Goal: Browse casually: Explore the website without a specific task or goal

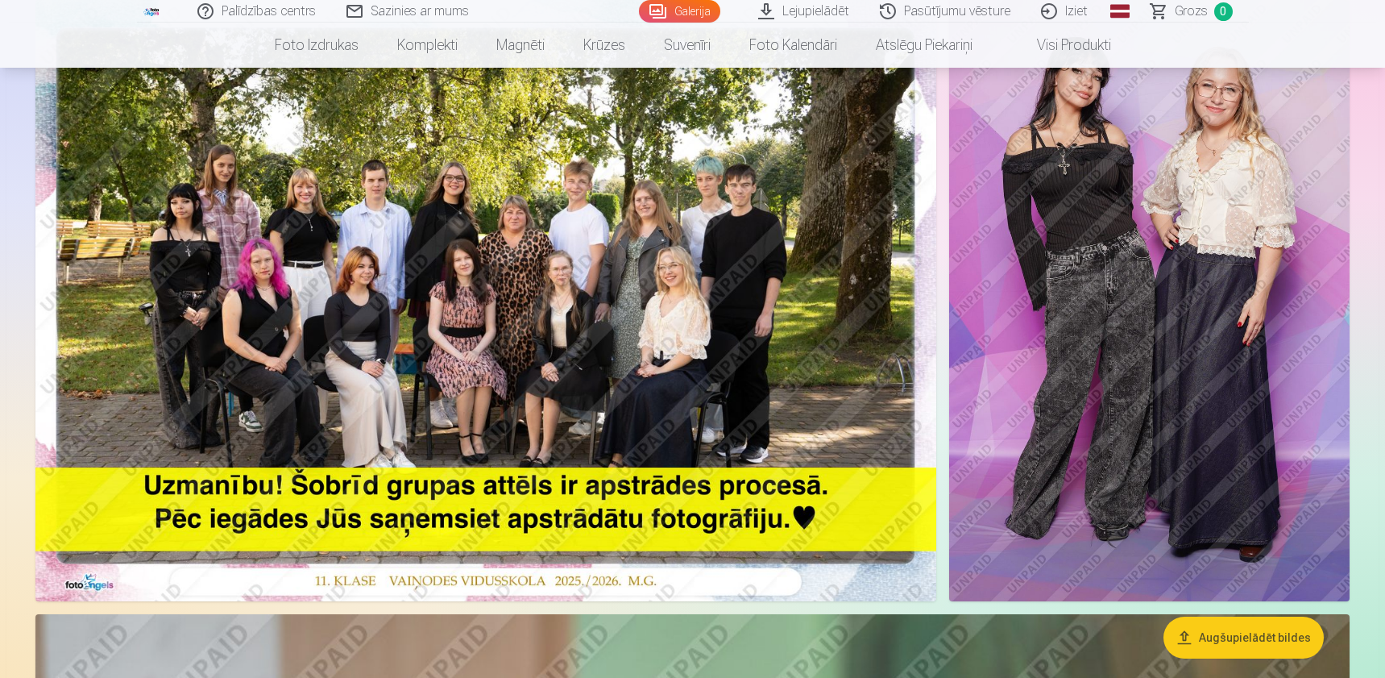
scroll to position [81, 0]
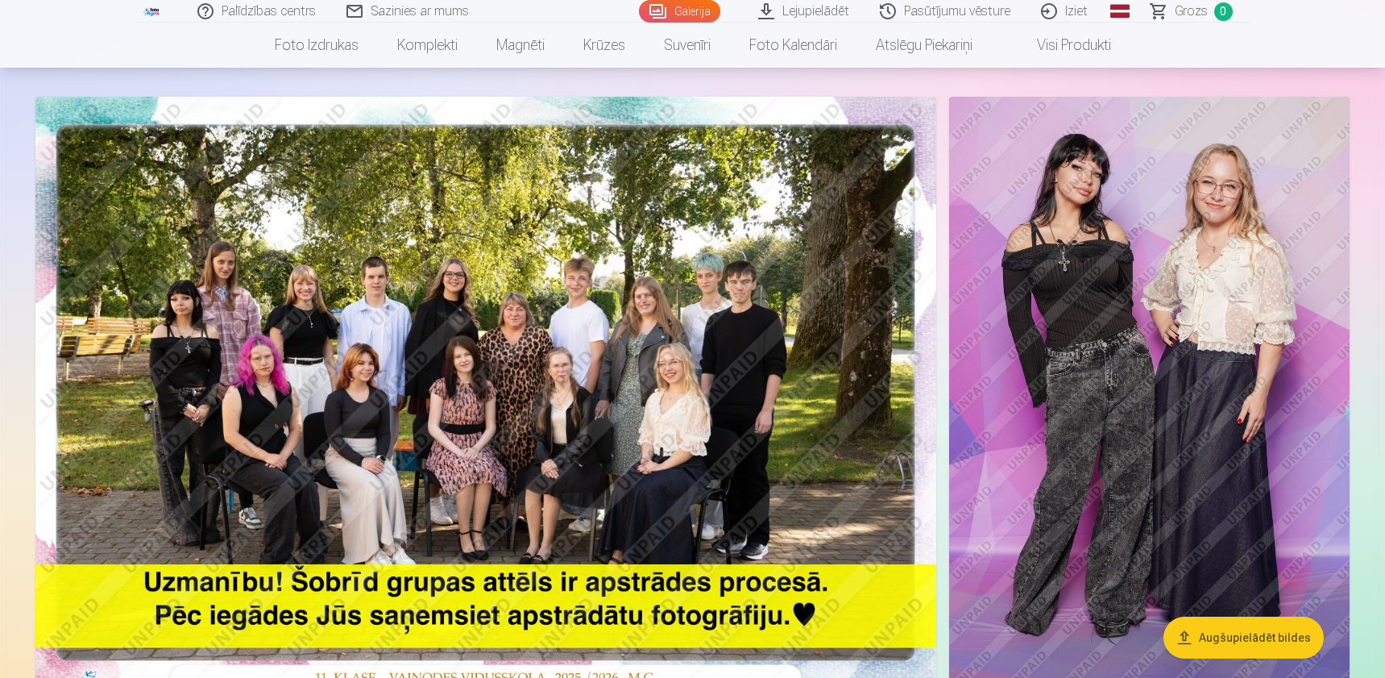
click at [652, 309] on img at bounding box center [485, 397] width 901 height 601
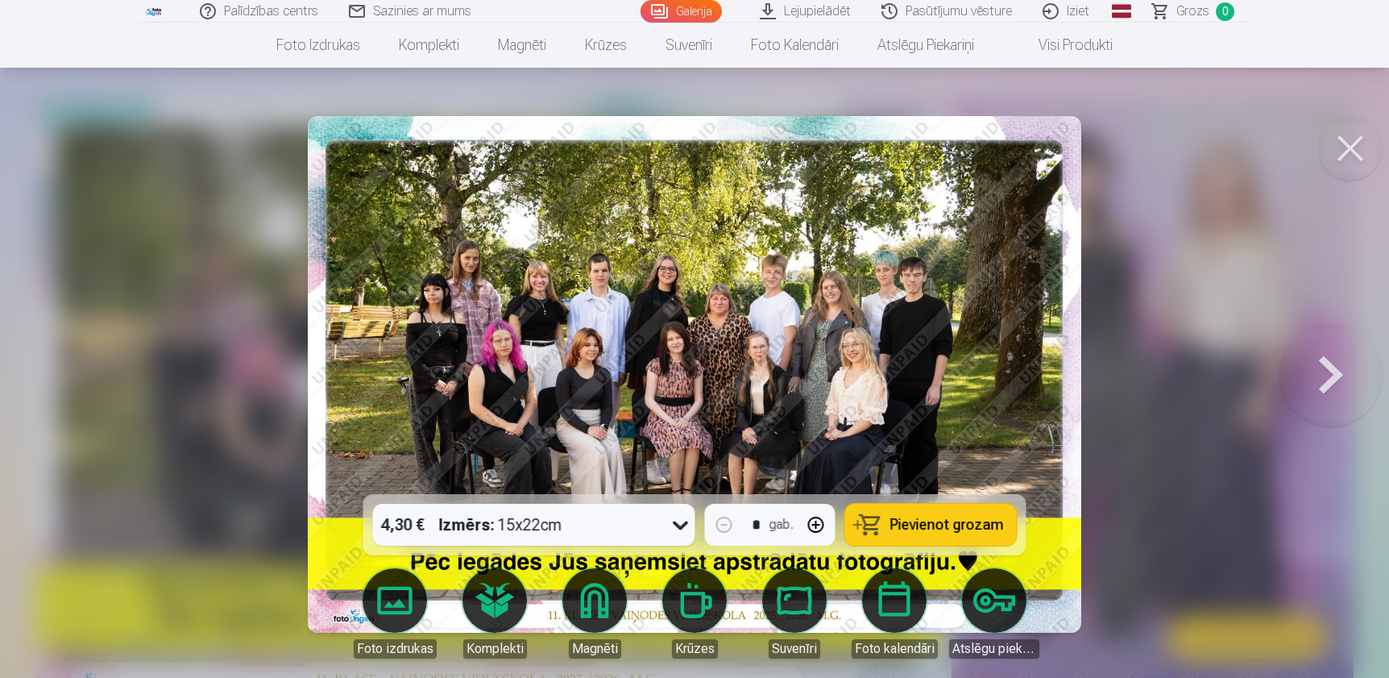
click at [1330, 370] on button at bounding box center [1331, 374] width 103 height 207
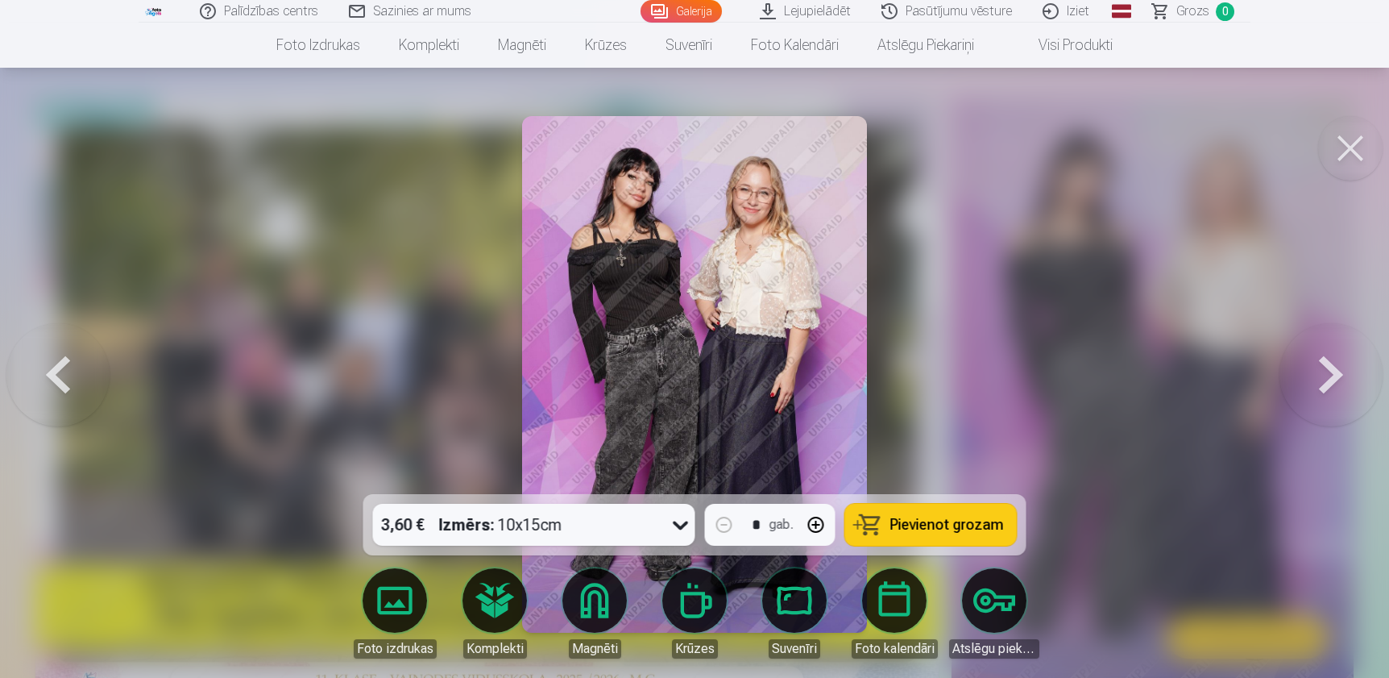
click at [1332, 371] on button at bounding box center [1331, 374] width 103 height 207
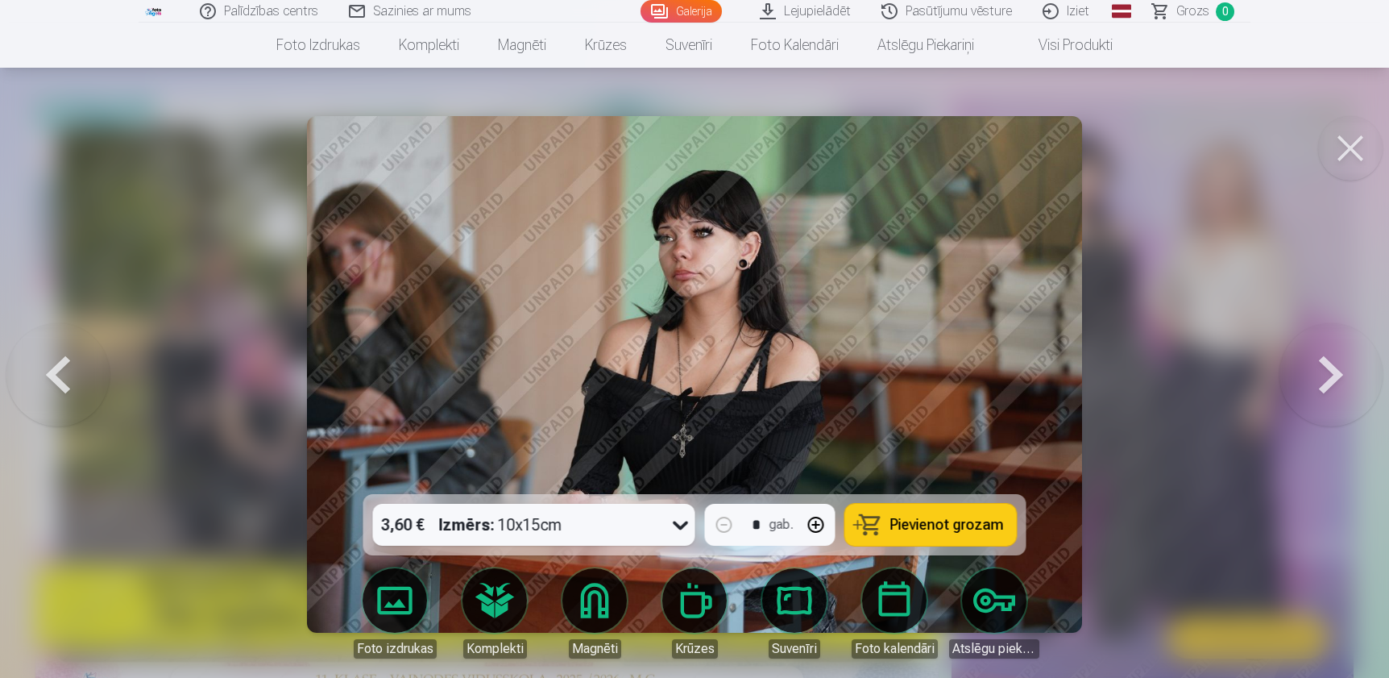
click at [1328, 363] on button at bounding box center [1331, 374] width 103 height 207
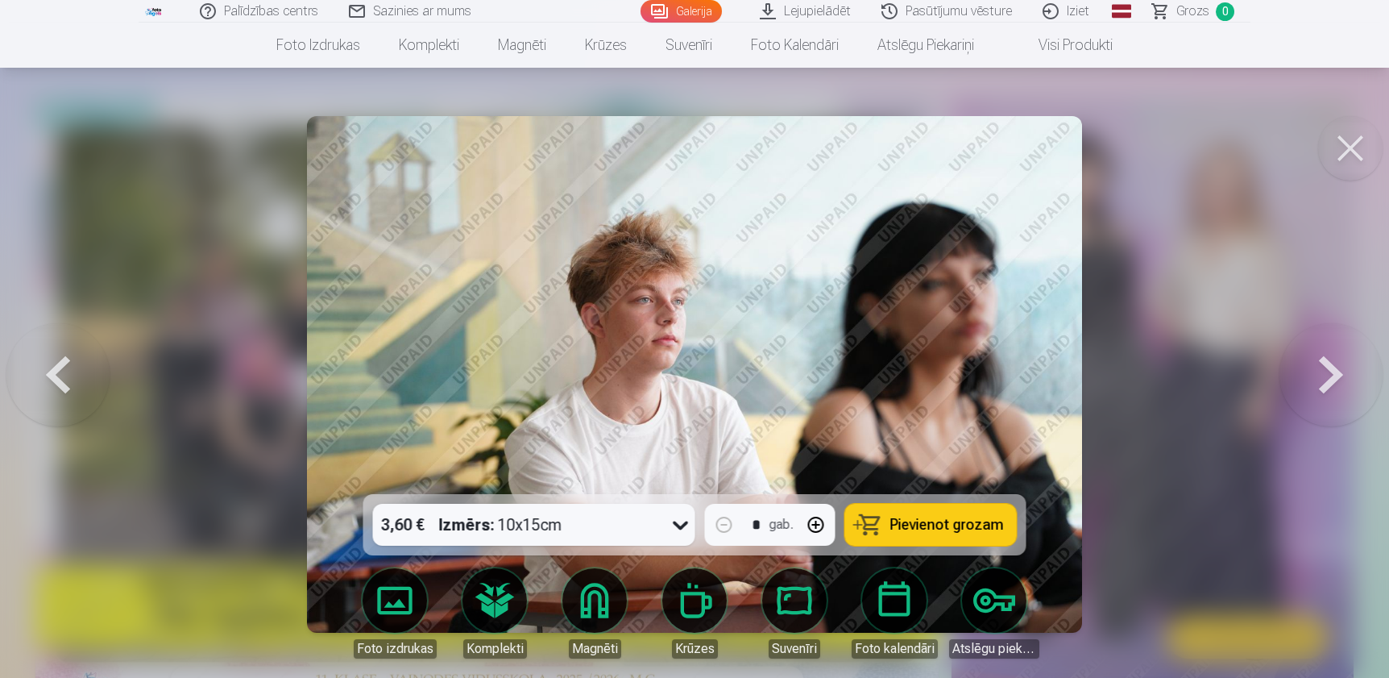
click at [1329, 369] on button at bounding box center [1331, 374] width 103 height 207
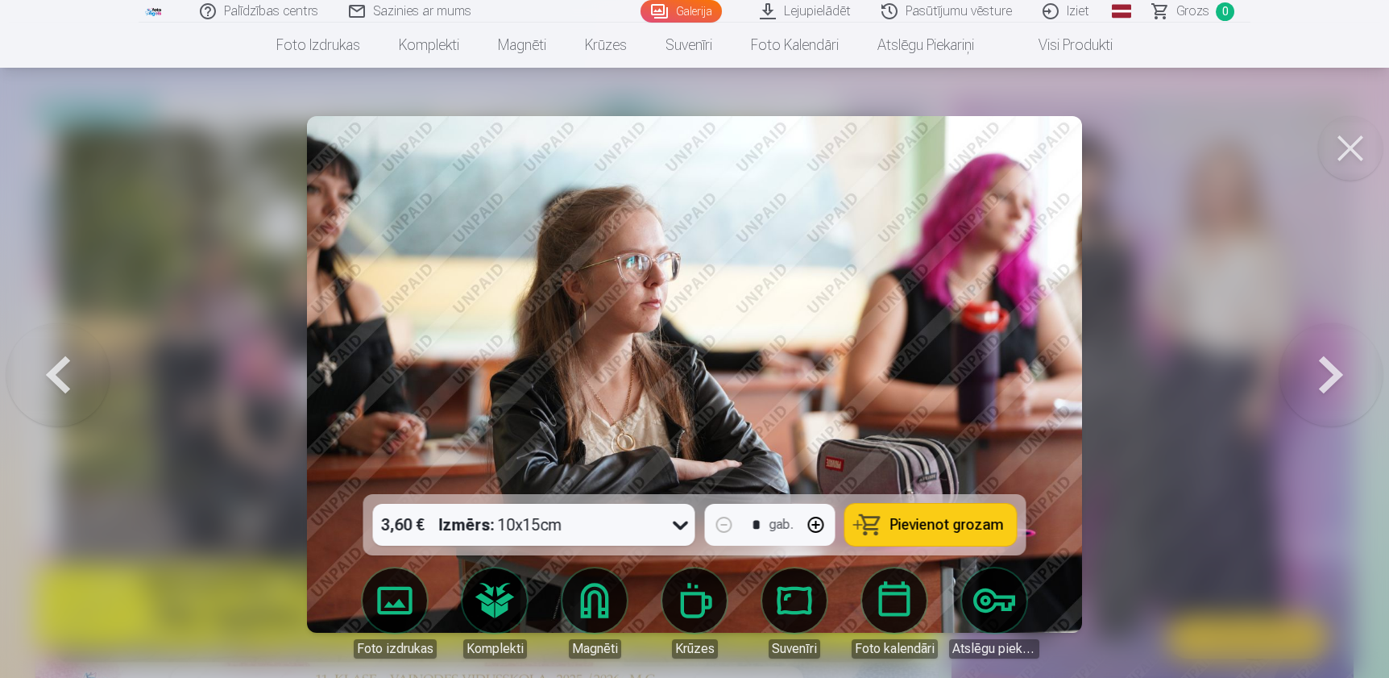
click at [1329, 369] on button at bounding box center [1331, 374] width 103 height 207
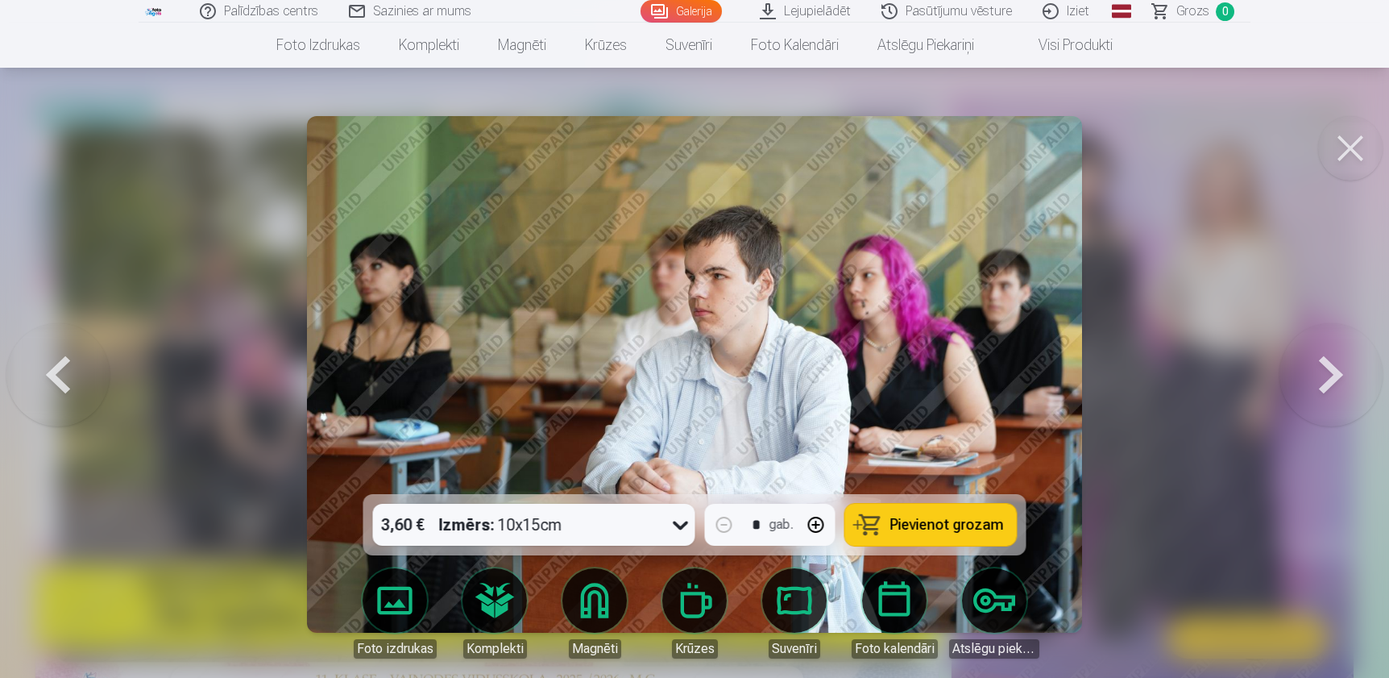
click at [1327, 363] on button at bounding box center [1331, 374] width 103 height 207
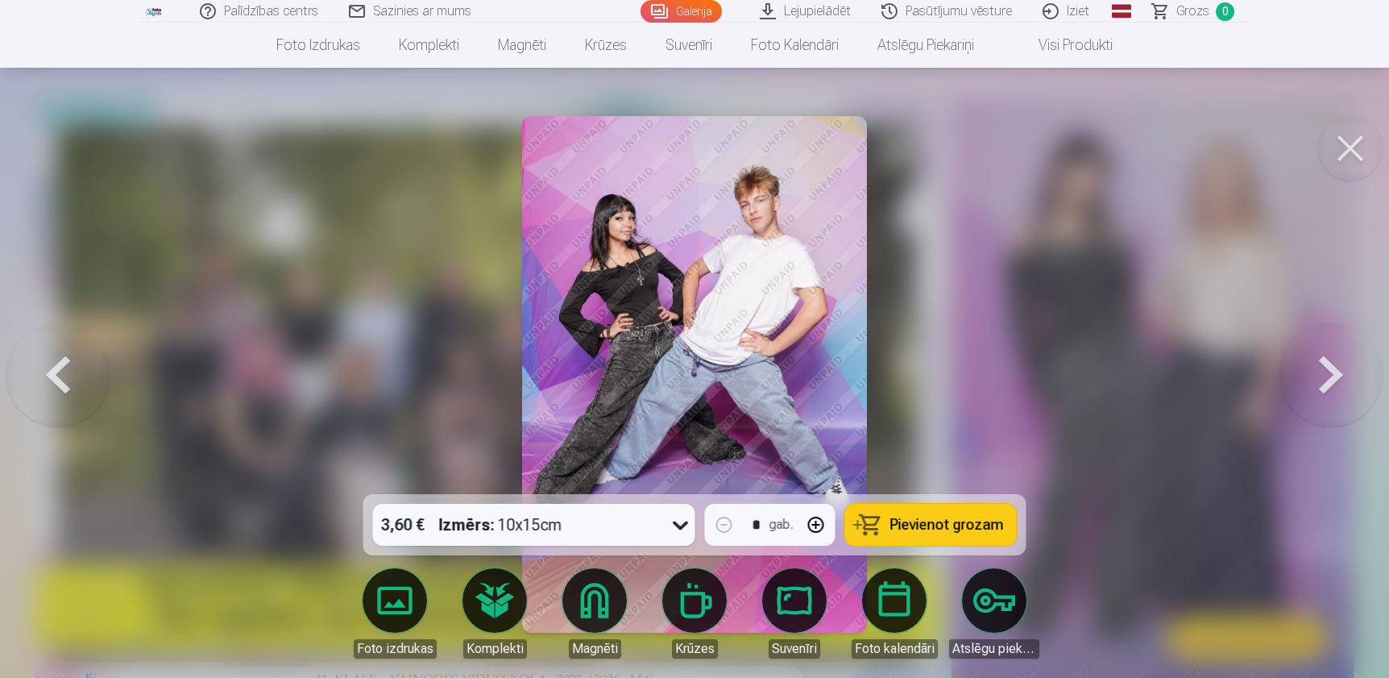
click at [1327, 363] on button at bounding box center [1331, 374] width 103 height 207
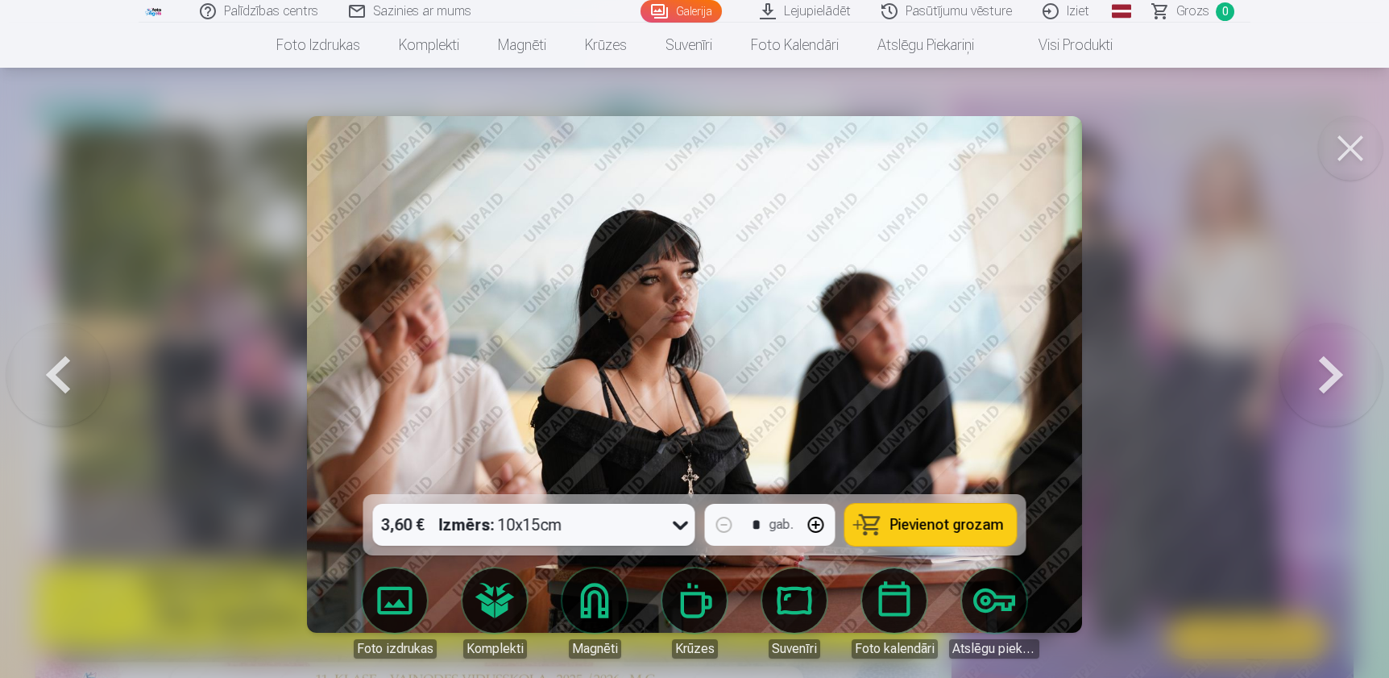
click at [1327, 363] on button at bounding box center [1331, 374] width 103 height 207
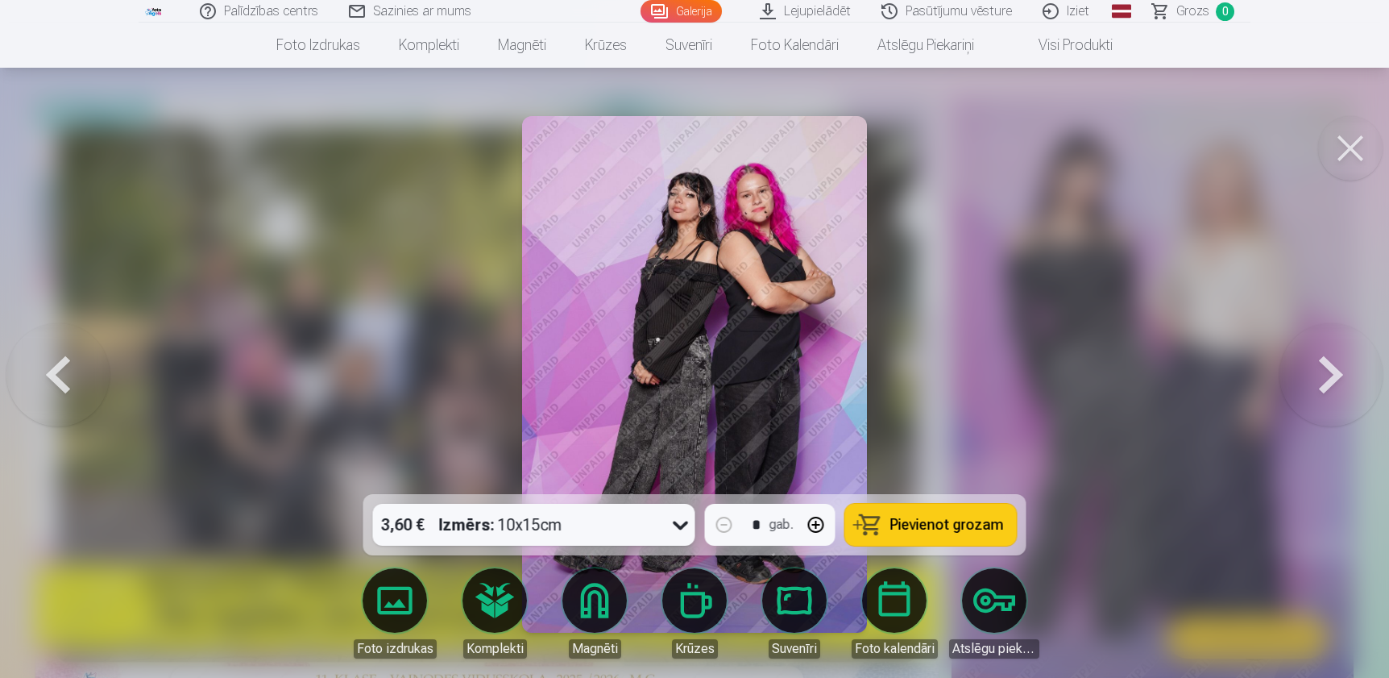
click at [1327, 363] on button at bounding box center [1331, 374] width 103 height 207
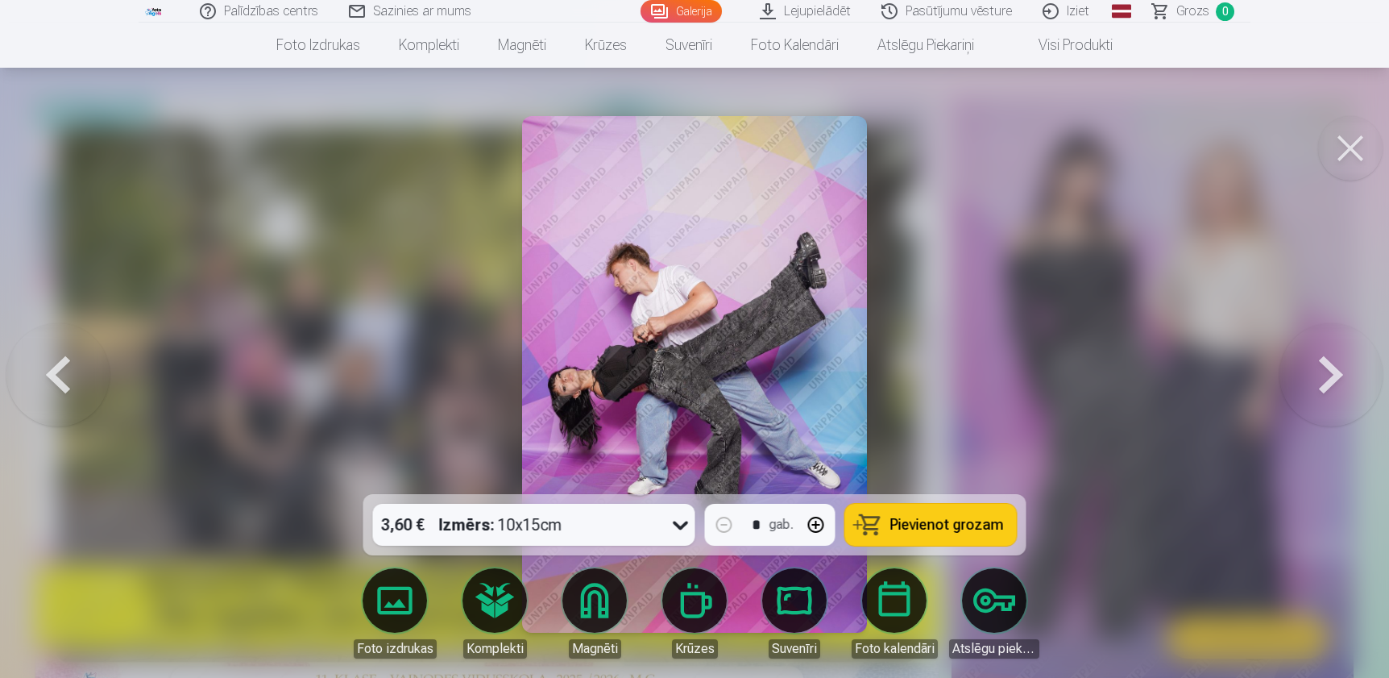
click at [1327, 363] on button at bounding box center [1331, 374] width 103 height 207
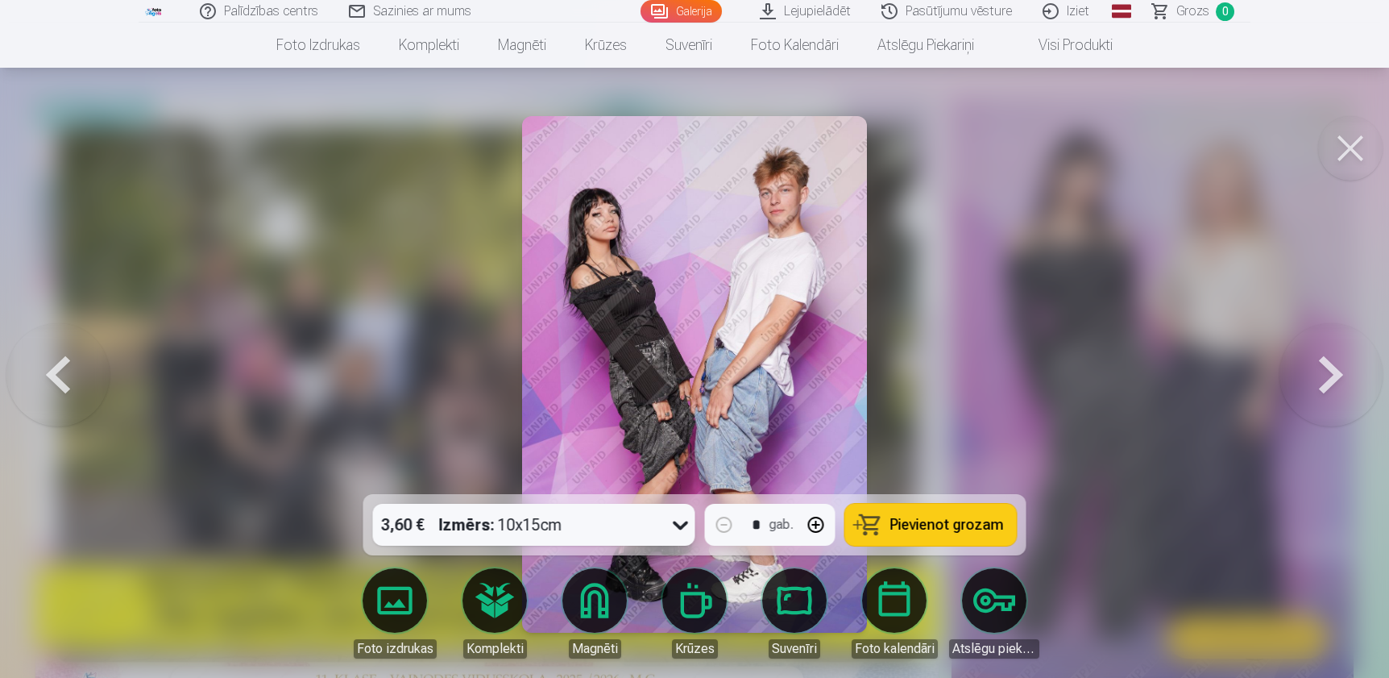
click at [1327, 363] on button at bounding box center [1331, 374] width 103 height 207
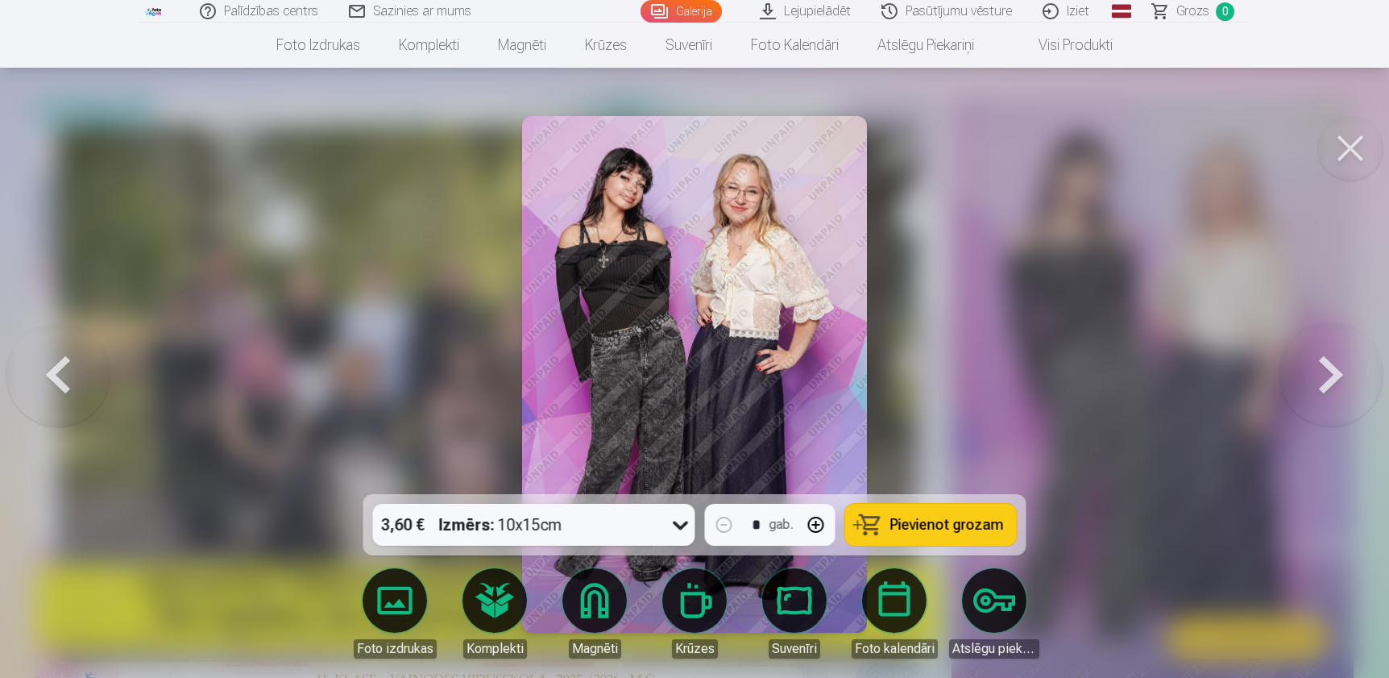
click at [1327, 363] on button at bounding box center [1331, 374] width 103 height 207
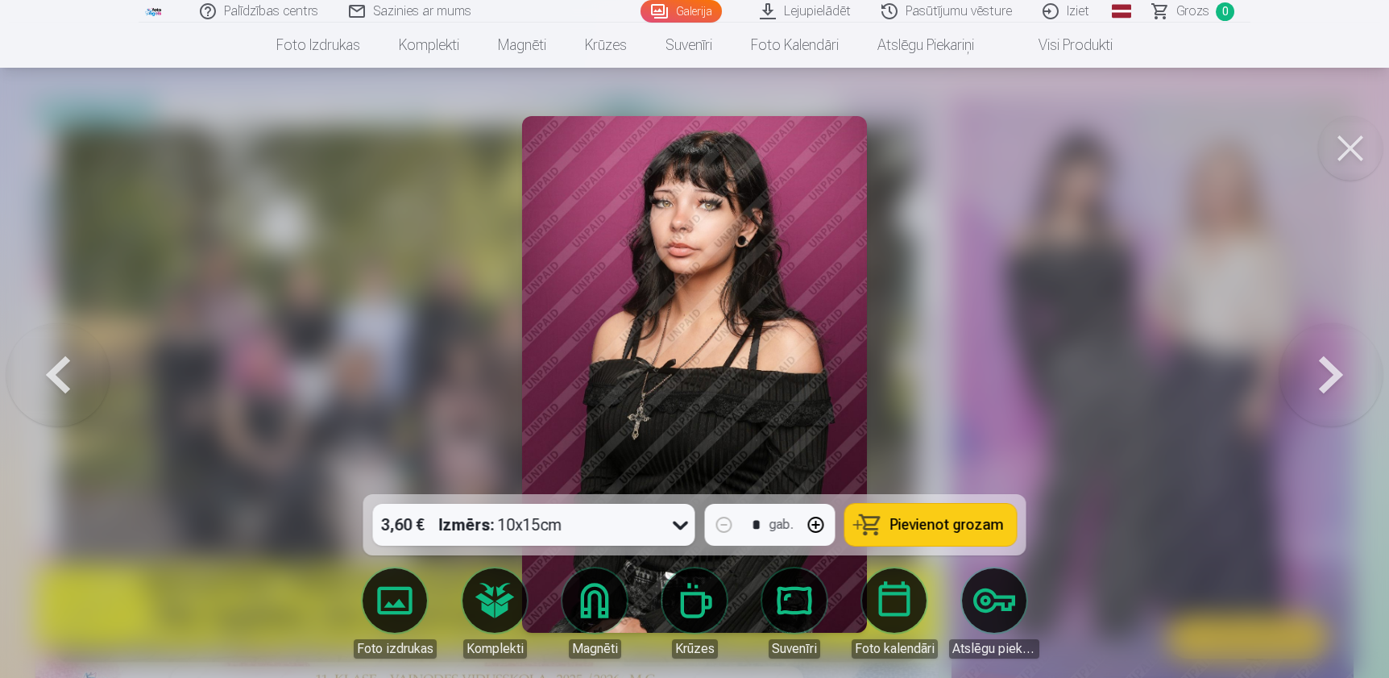
click at [1327, 363] on button at bounding box center [1331, 374] width 103 height 207
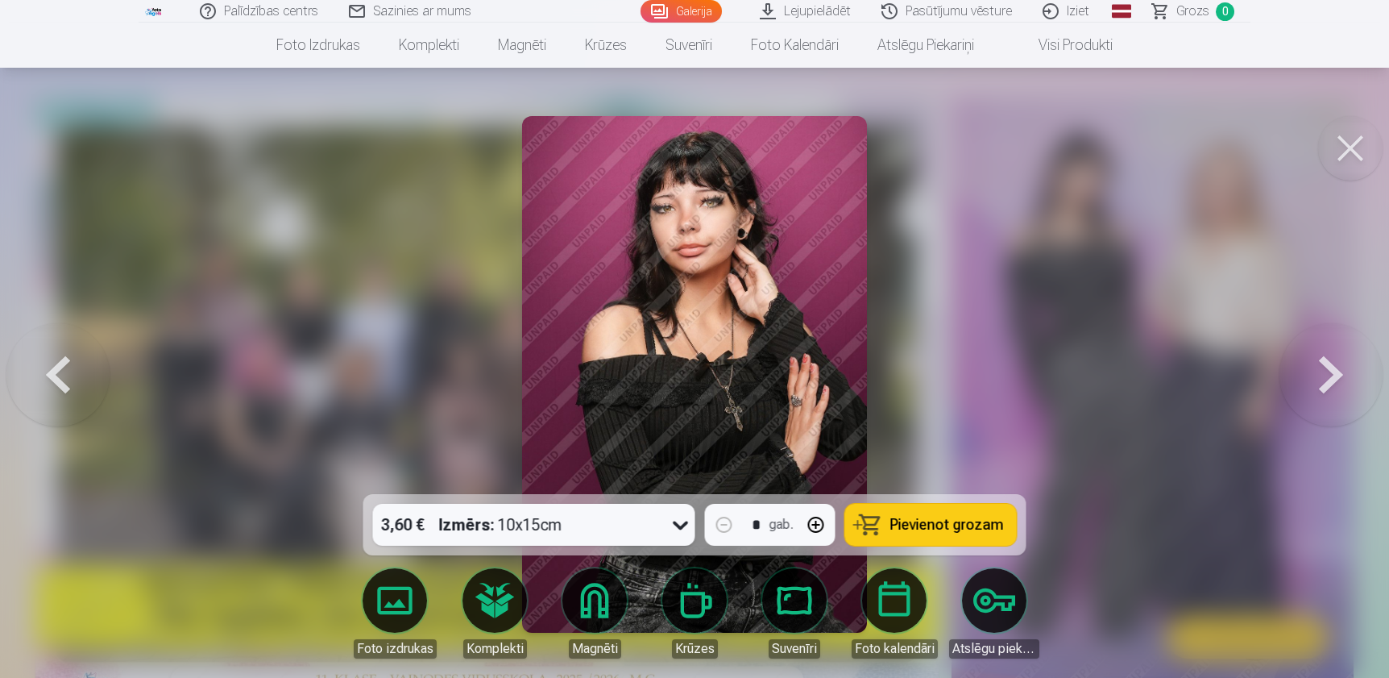
click at [1327, 363] on button at bounding box center [1331, 374] width 103 height 207
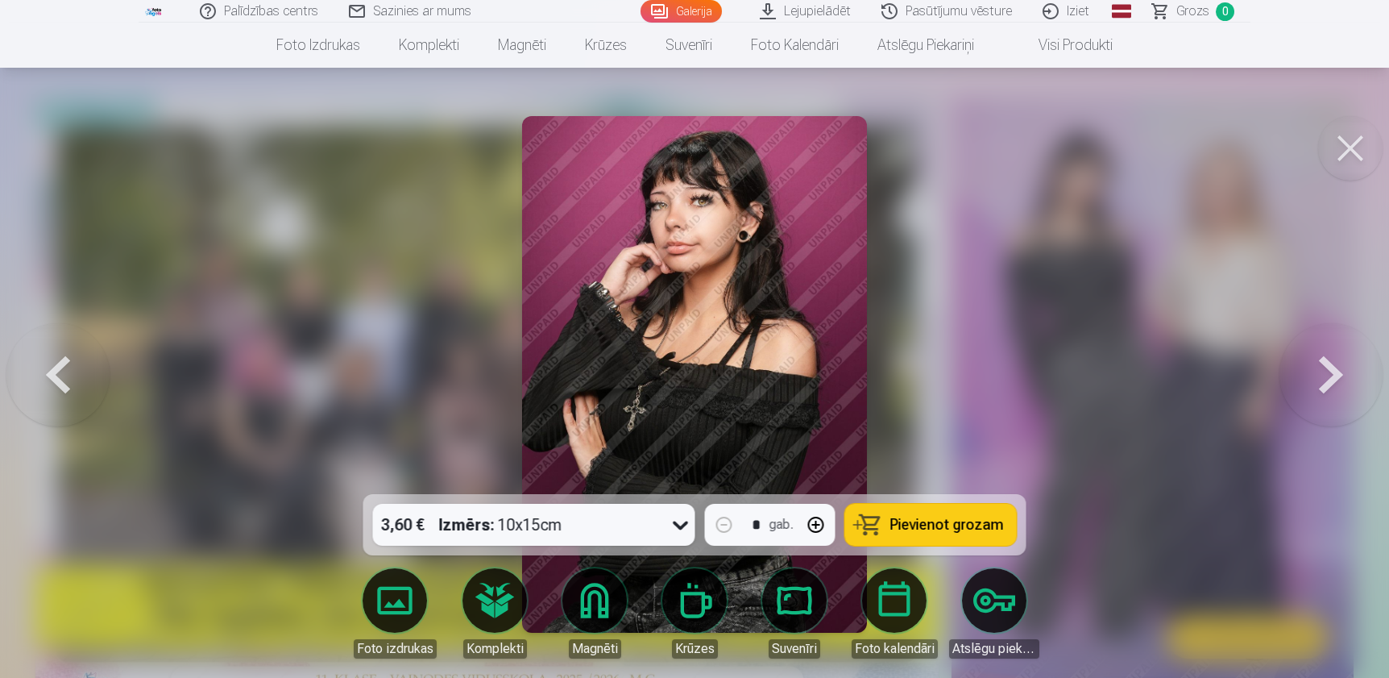
click at [1327, 363] on button at bounding box center [1331, 374] width 103 height 207
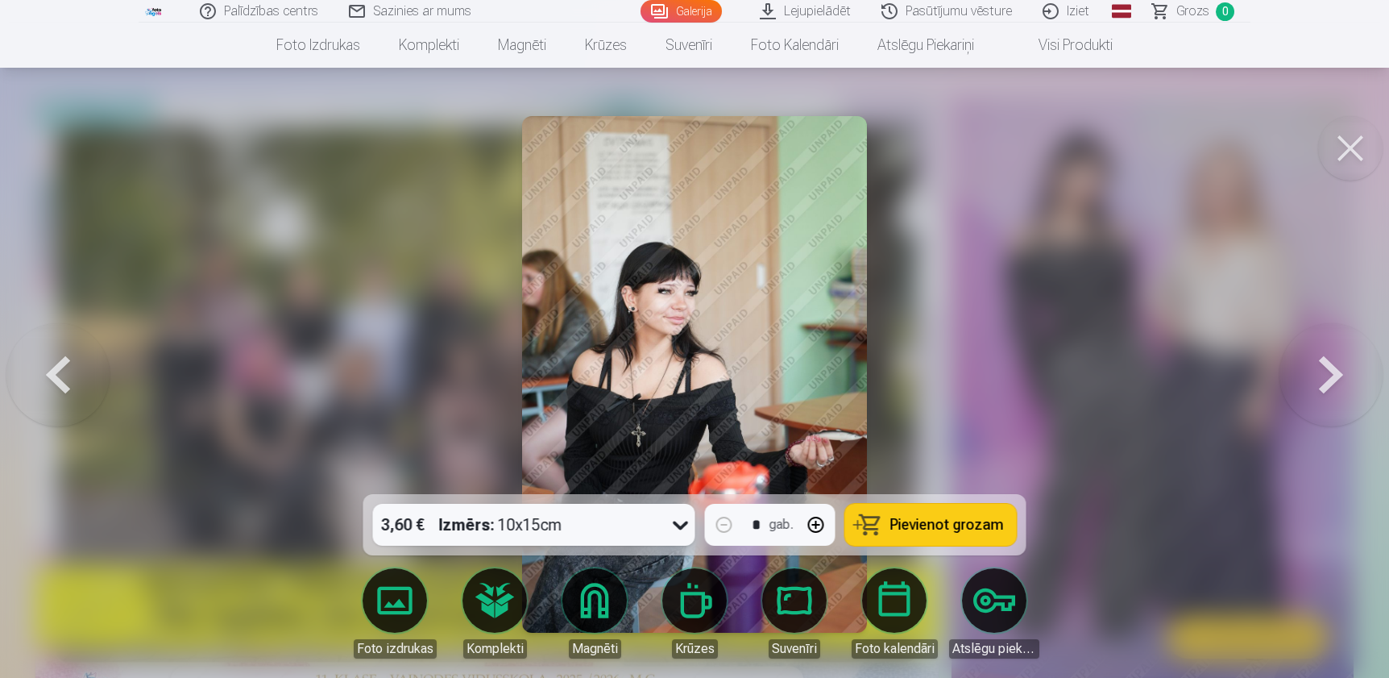
click at [69, 367] on button at bounding box center [57, 374] width 103 height 207
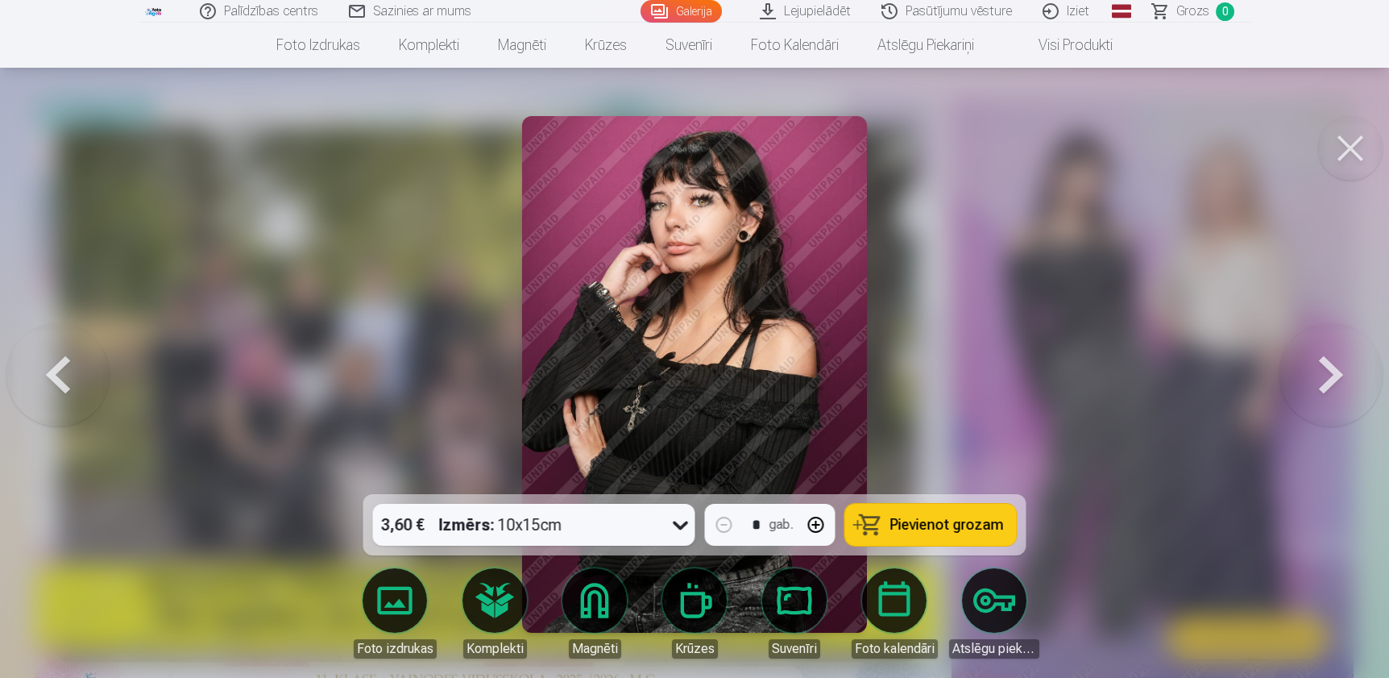
click at [1334, 363] on button at bounding box center [1331, 374] width 103 height 207
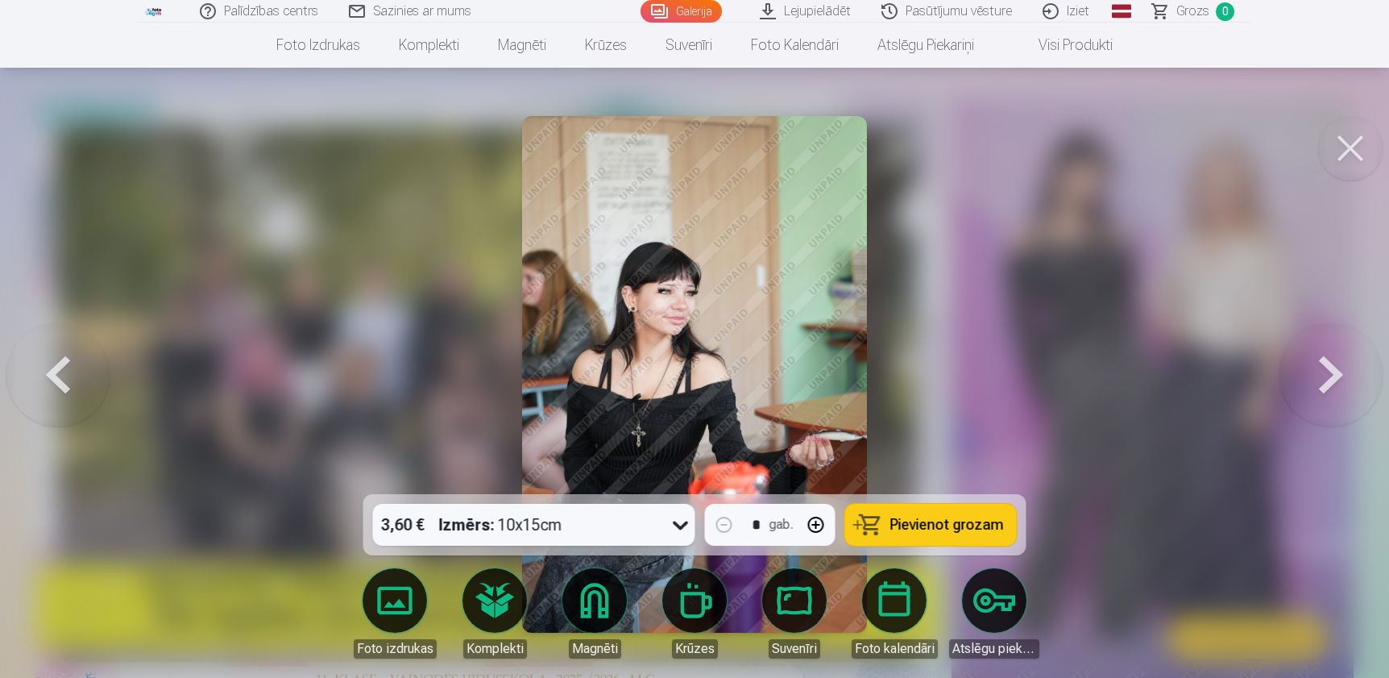
click at [1334, 363] on button at bounding box center [1331, 374] width 103 height 207
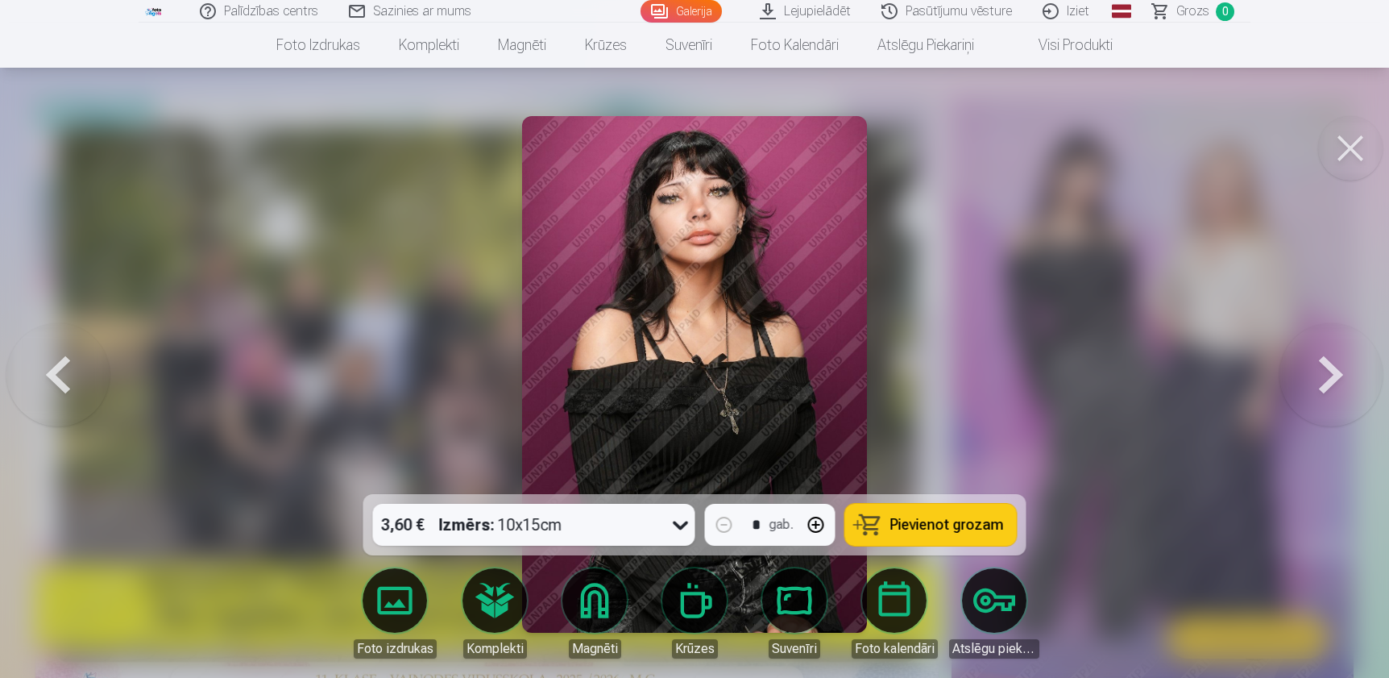
click at [1334, 363] on button at bounding box center [1331, 374] width 103 height 207
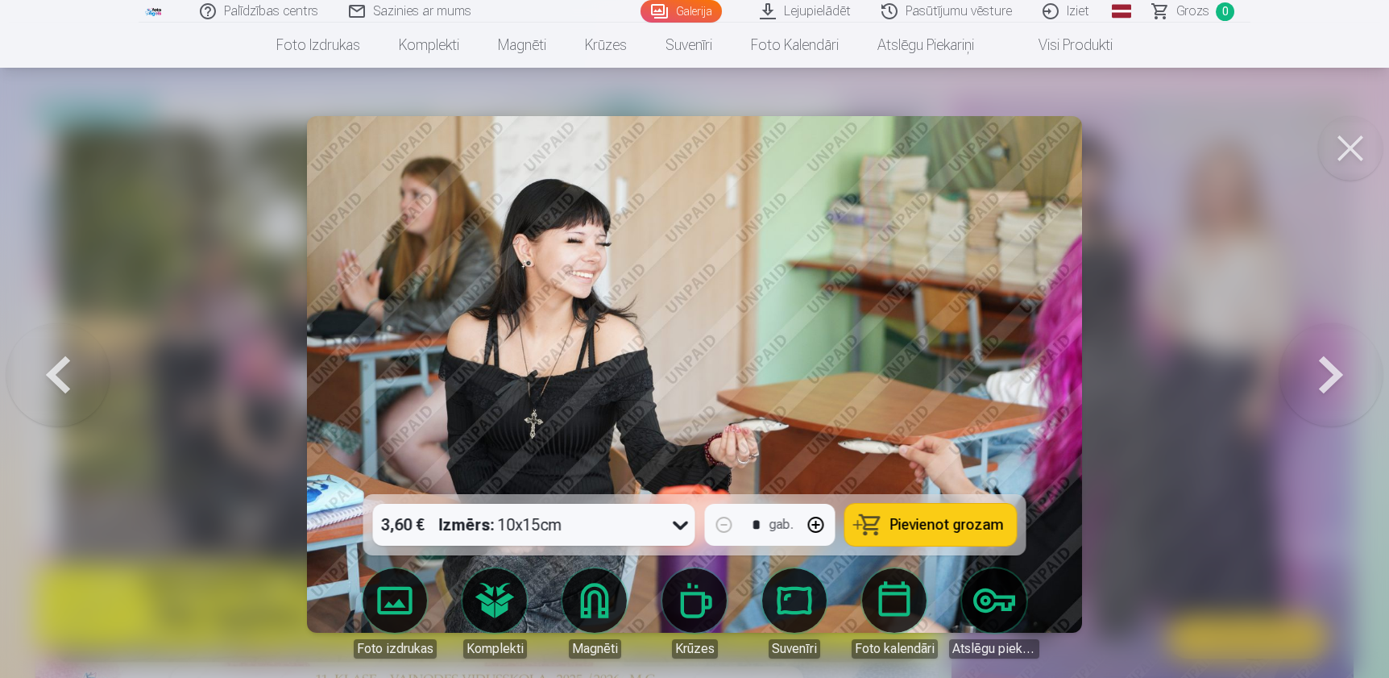
click at [1330, 372] on button at bounding box center [1331, 374] width 103 height 207
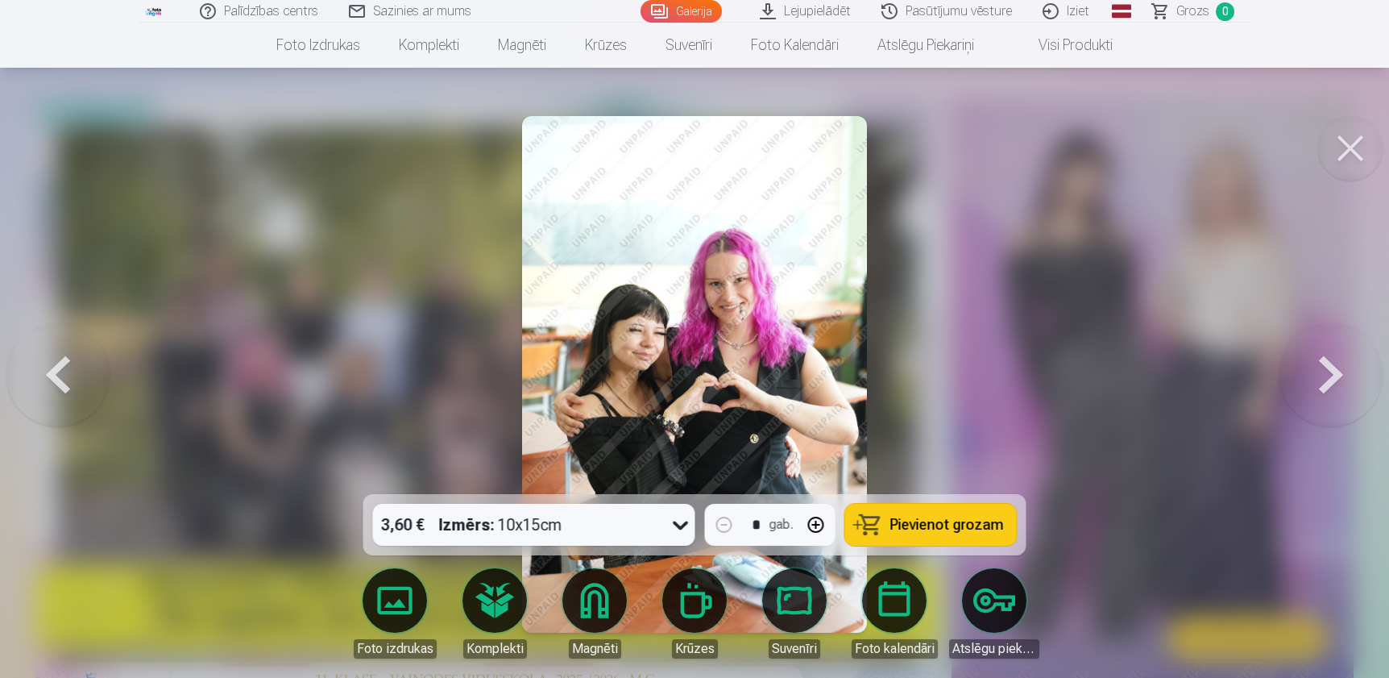
click at [1330, 372] on button at bounding box center [1331, 374] width 103 height 207
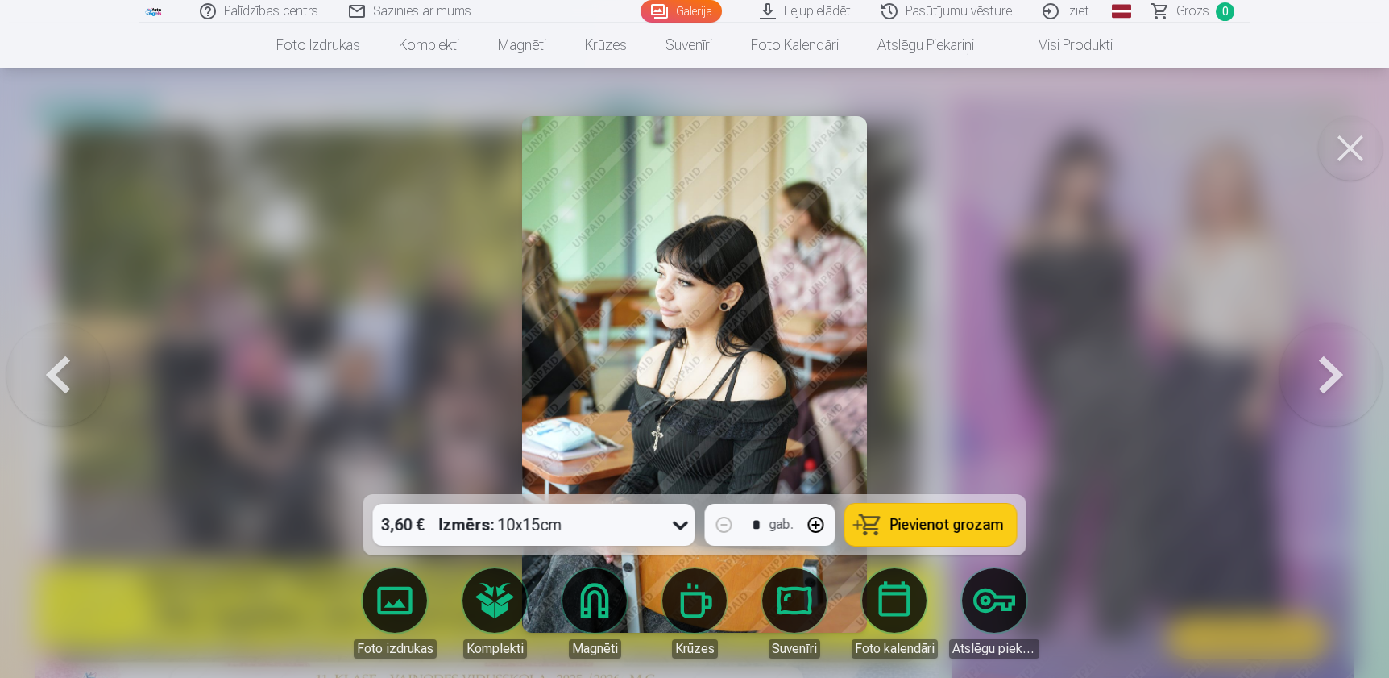
click at [1330, 372] on button at bounding box center [1331, 374] width 103 height 207
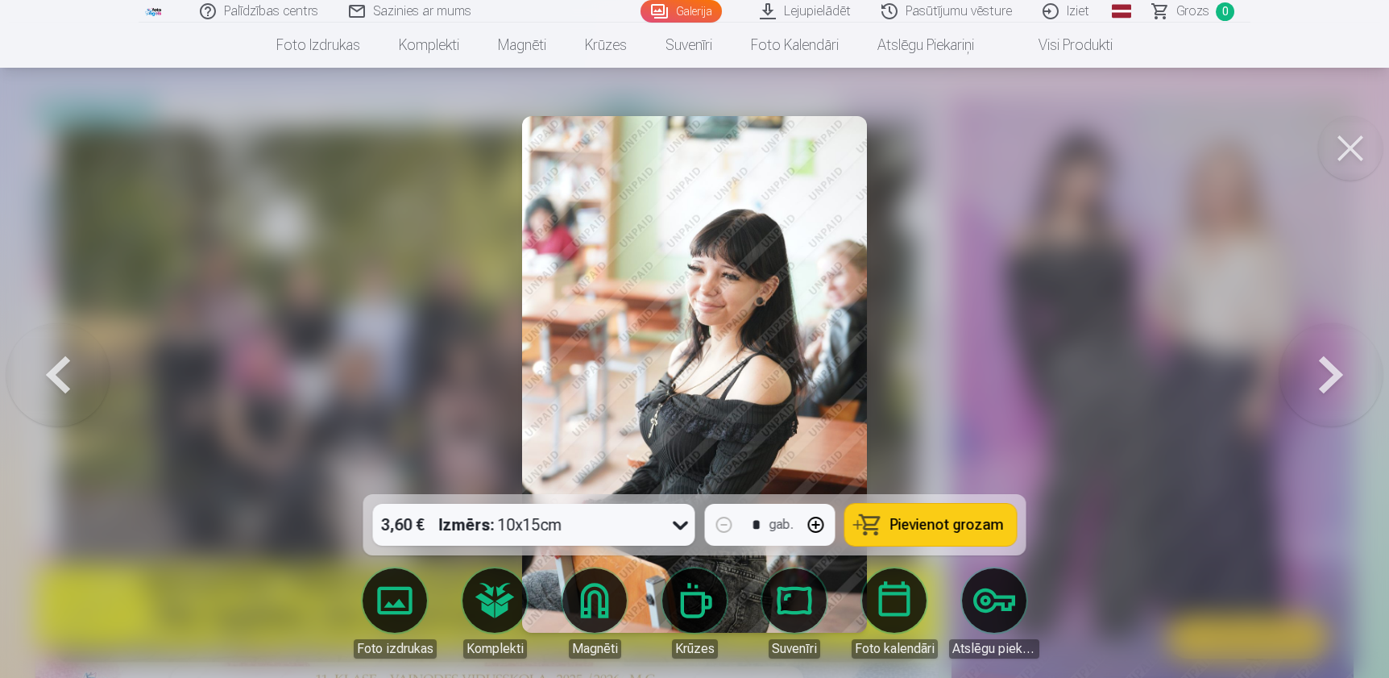
click at [1330, 372] on button at bounding box center [1331, 374] width 103 height 207
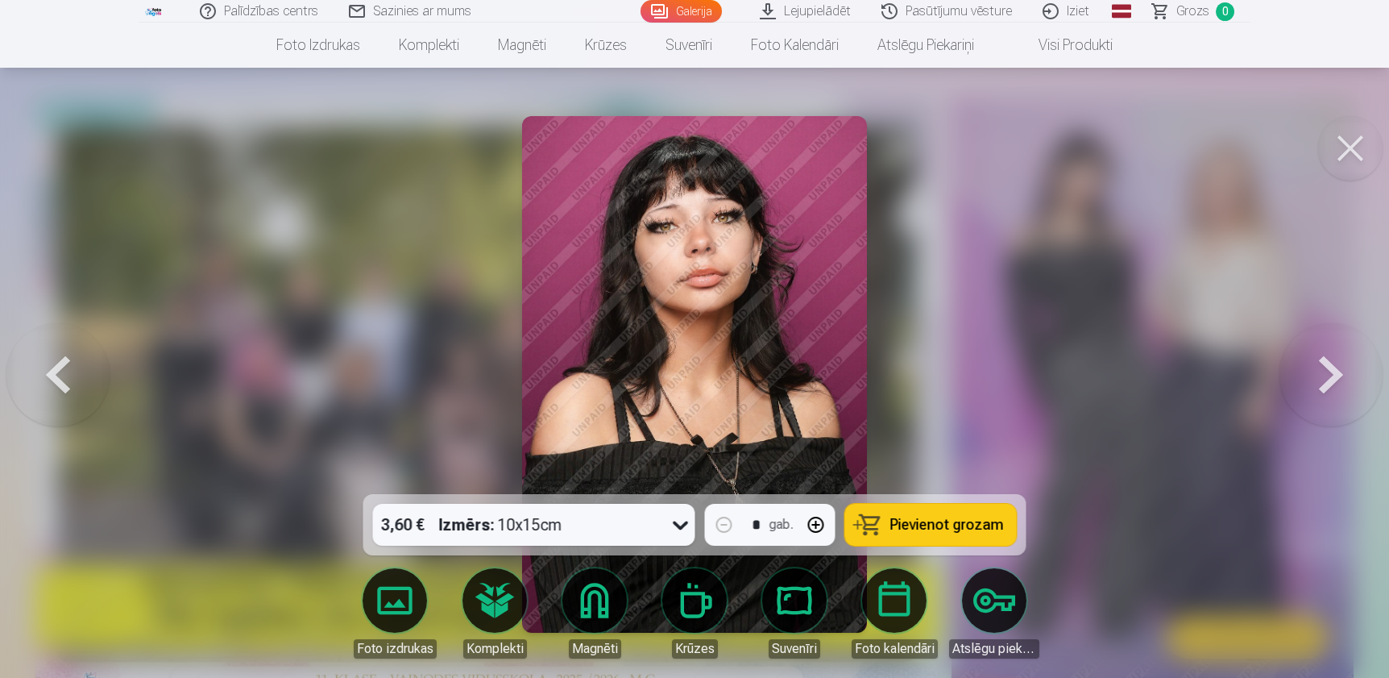
click at [1330, 372] on button at bounding box center [1331, 374] width 103 height 207
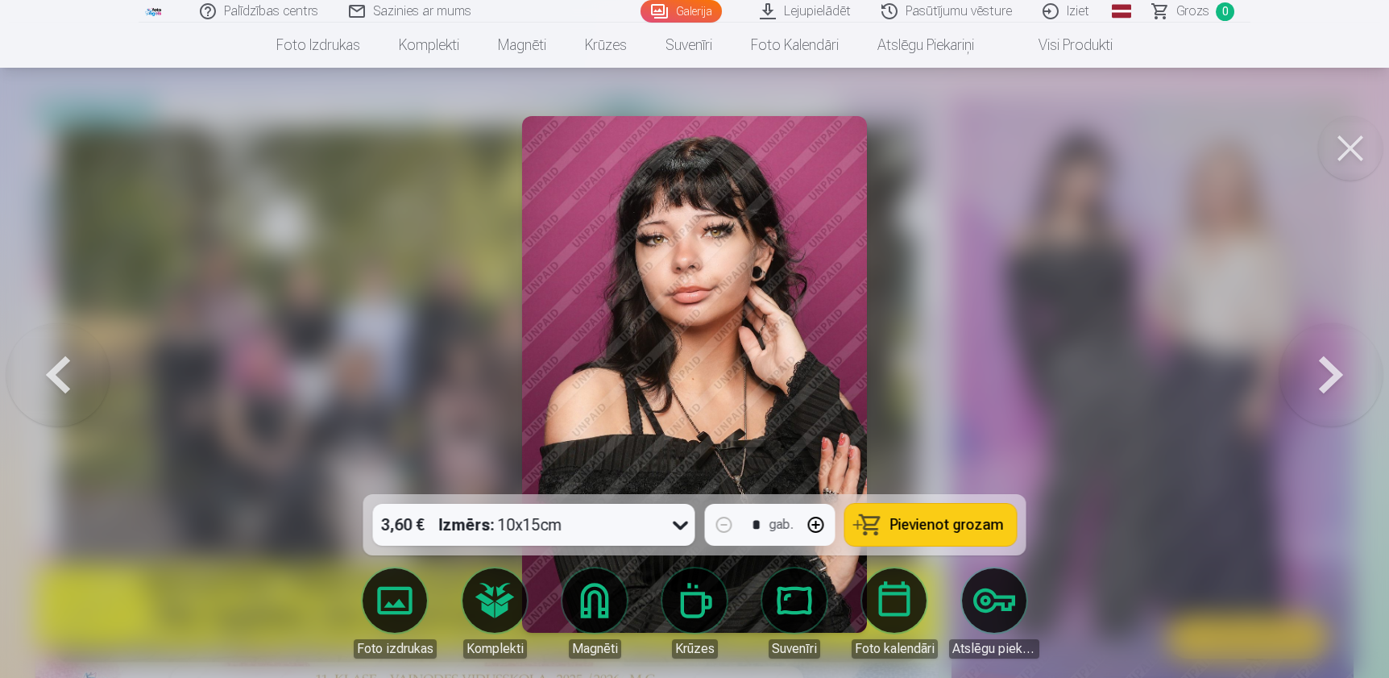
click at [1330, 372] on button at bounding box center [1331, 374] width 103 height 207
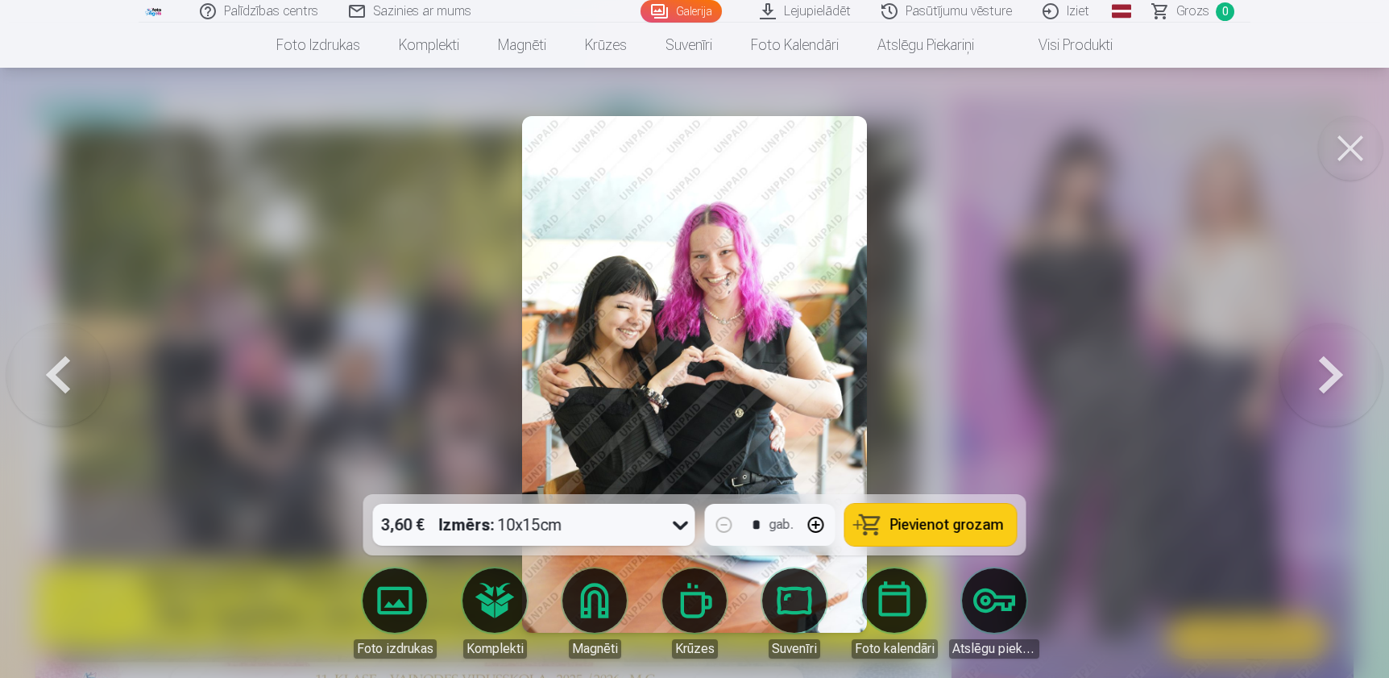
click at [1330, 372] on button at bounding box center [1331, 374] width 103 height 207
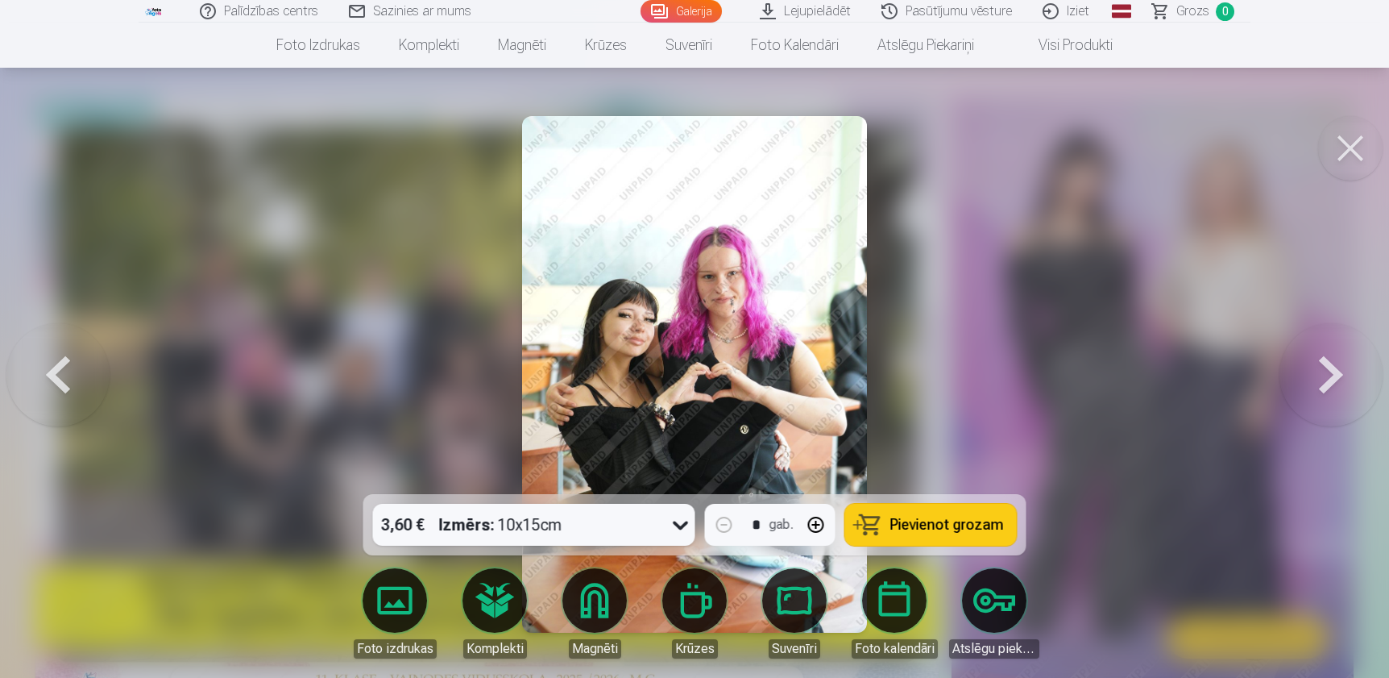
click at [1330, 372] on button at bounding box center [1331, 374] width 103 height 207
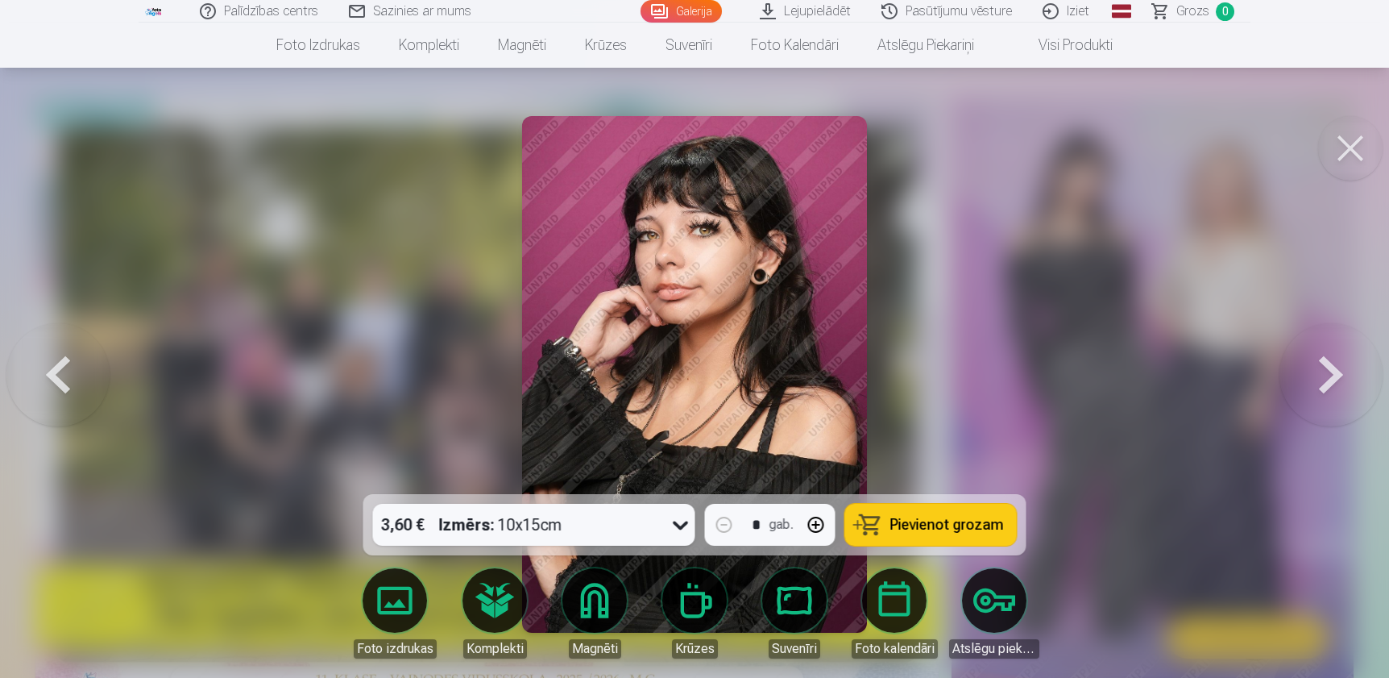
click at [1330, 372] on button at bounding box center [1331, 374] width 103 height 207
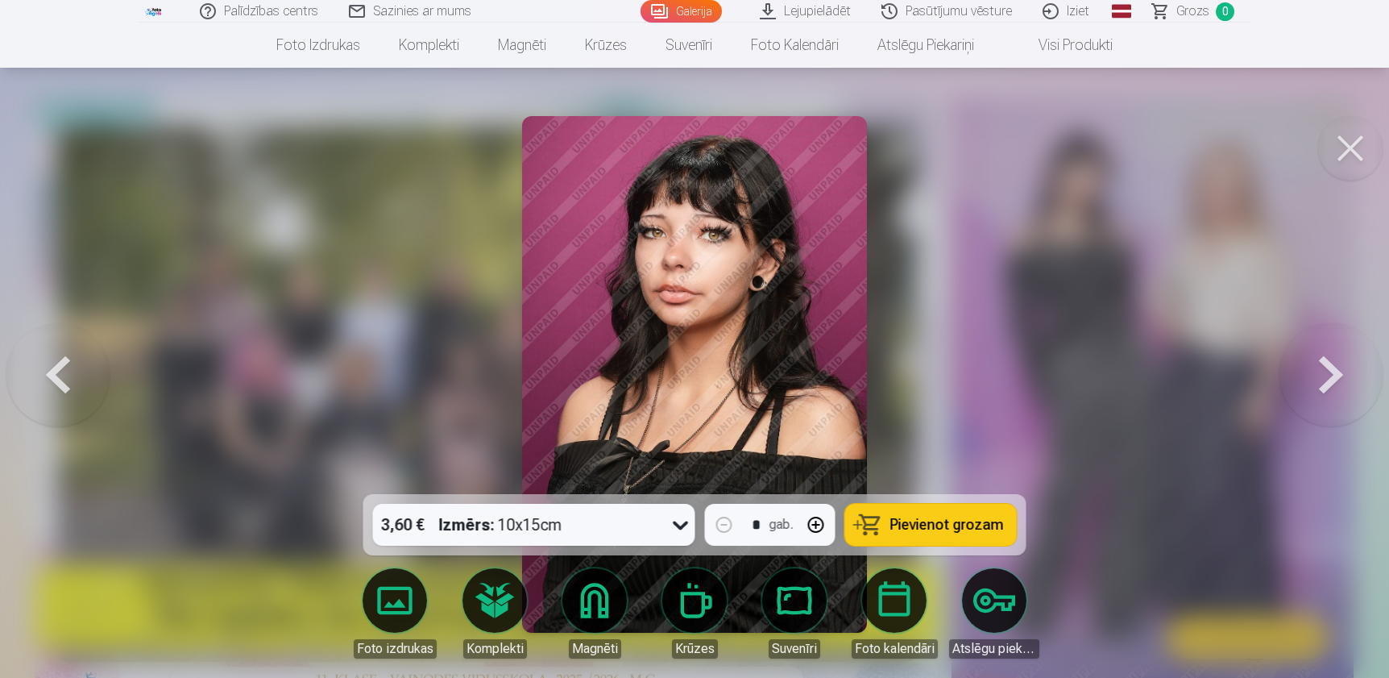
click at [1321, 370] on button at bounding box center [1331, 374] width 103 height 207
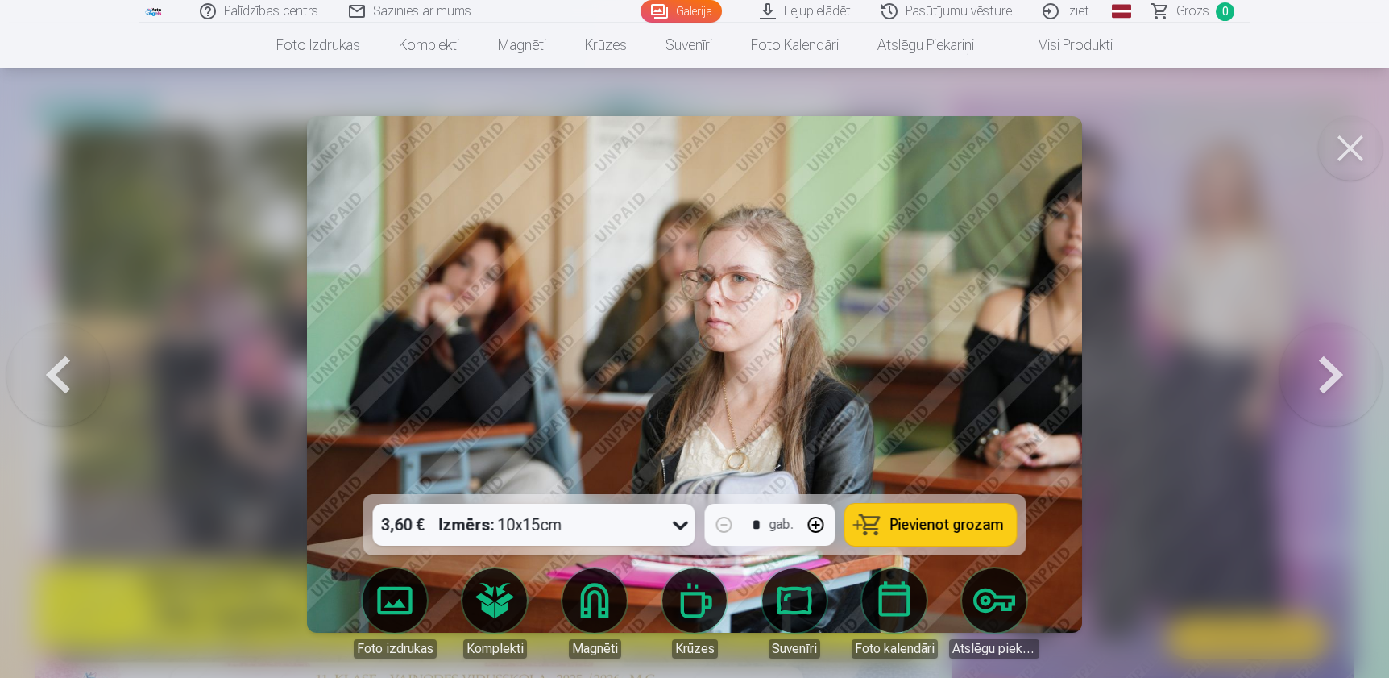
click at [1321, 370] on button at bounding box center [1331, 374] width 103 height 207
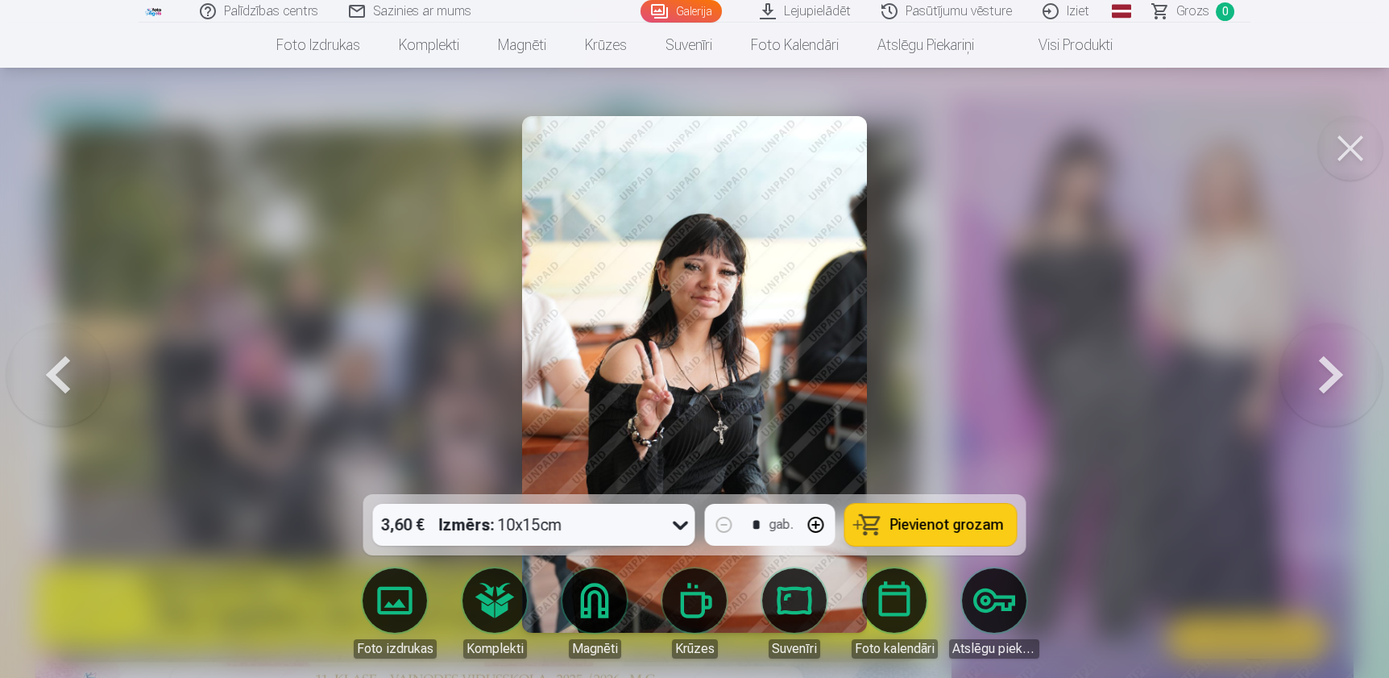
click at [1321, 370] on button at bounding box center [1331, 374] width 103 height 207
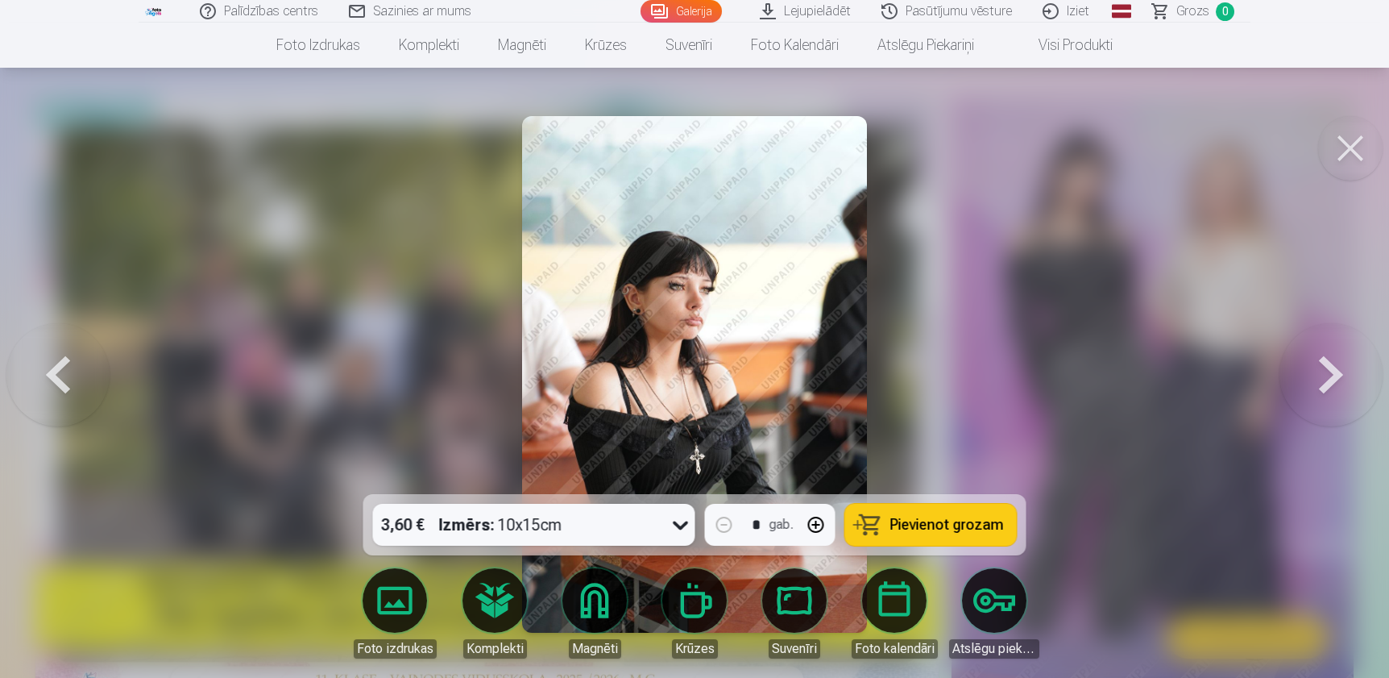
click at [1321, 370] on button at bounding box center [1331, 374] width 103 height 207
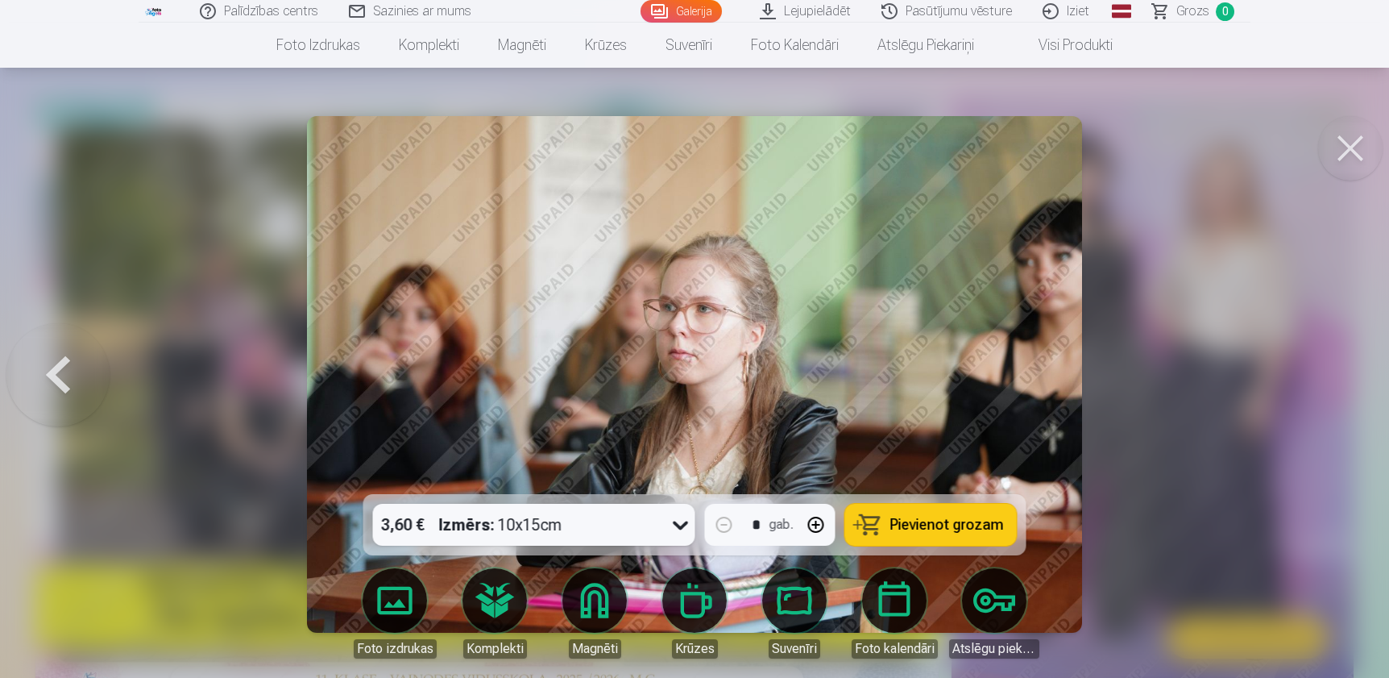
click at [1321, 370] on div at bounding box center [694, 339] width 1389 height 678
